Goal: Task Accomplishment & Management: Manage account settings

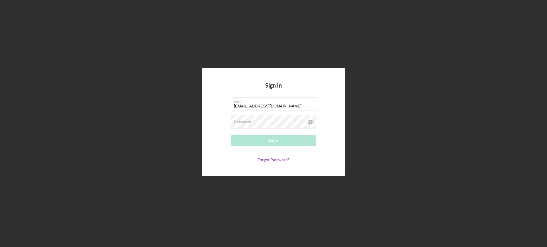
type input "[EMAIL_ADDRESS][DOMAIN_NAME]"
click at [231, 135] on button "Sign In" at bounding box center [273, 140] width 85 height 11
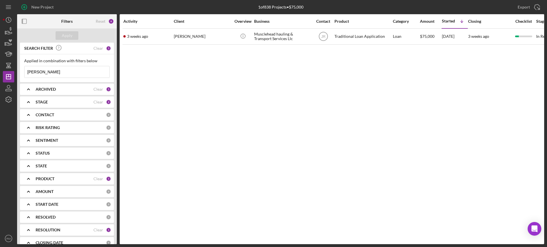
click at [72, 76] on input "[PERSON_NAME]" at bounding box center [66, 71] width 85 height 11
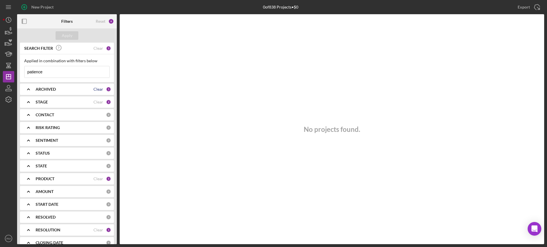
type input "patience"
click at [95, 89] on div "Clear" at bounding box center [98, 89] width 10 height 5
click at [69, 32] on div "Apply" at bounding box center [67, 35] width 11 height 9
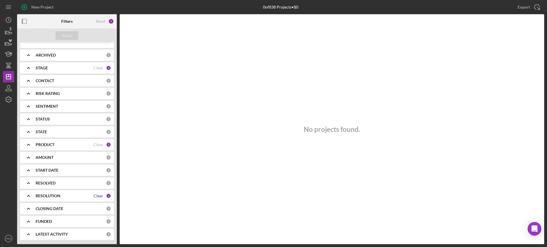
click at [97, 198] on div "Clear" at bounding box center [98, 196] width 10 height 5
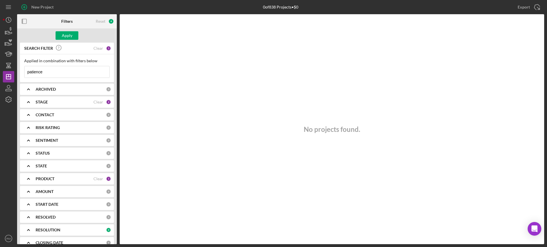
click at [97, 105] on div "STAGE Clear 2" at bounding box center [73, 102] width 75 height 11
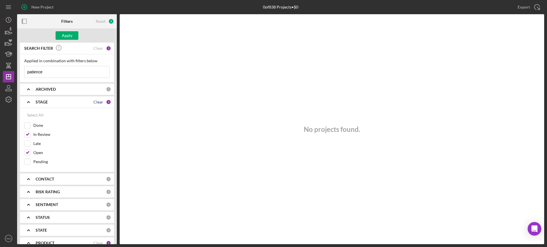
click at [97, 102] on div "Clear" at bounding box center [98, 102] width 10 height 5
checkbox input "false"
click at [62, 37] on div "Apply" at bounding box center [67, 35] width 11 height 9
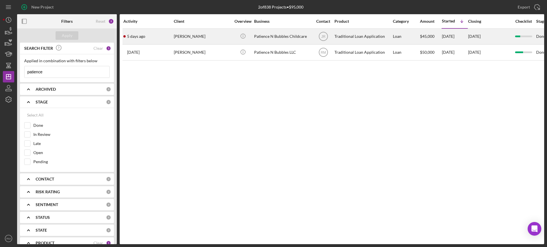
click at [266, 37] on div "Patience N Bubbles Childcare" at bounding box center [282, 36] width 57 height 15
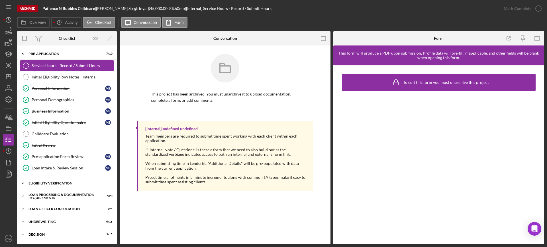
scroll to position [76, 0]
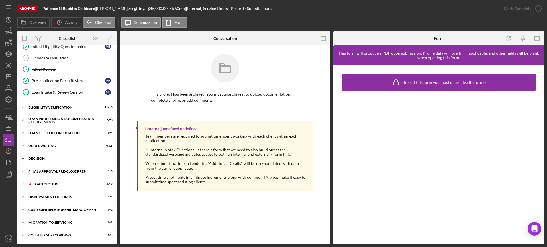
click at [48, 158] on div "Decision" at bounding box center [68, 158] width 81 height 3
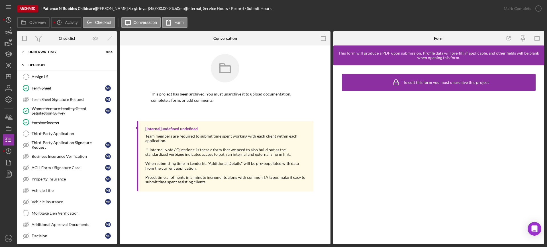
scroll to position [179, 0]
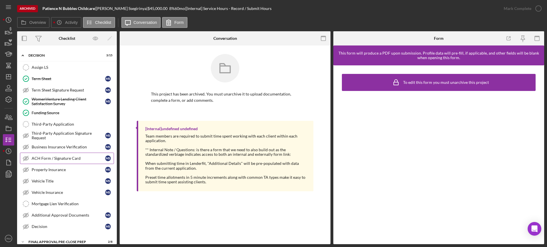
click at [48, 158] on div "ACH Form / Signature Card" at bounding box center [68, 158] width 73 height 5
